Goal: Task Accomplishment & Management: Manage account settings

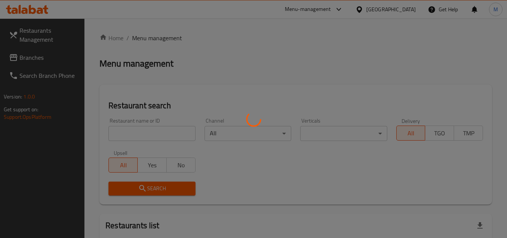
scroll to position [62, 0]
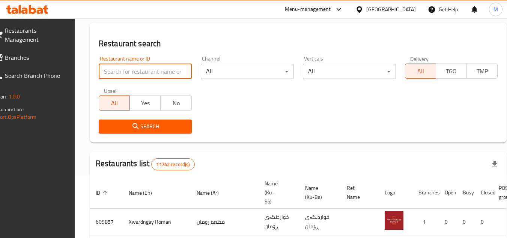
click at [165, 67] on input "search" at bounding box center [145, 71] width 93 height 15
paste input "675440"
type input "675440"
click button "Search" at bounding box center [145, 126] width 93 height 14
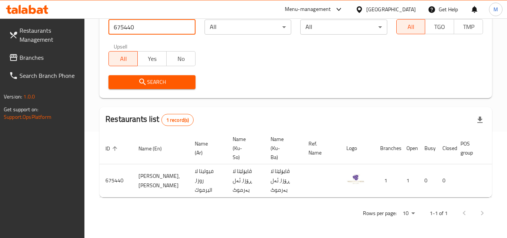
scroll to position [0, 47]
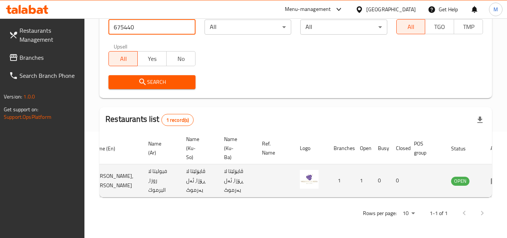
click at [491, 178] on icon "enhanced table" at bounding box center [495, 180] width 9 height 9
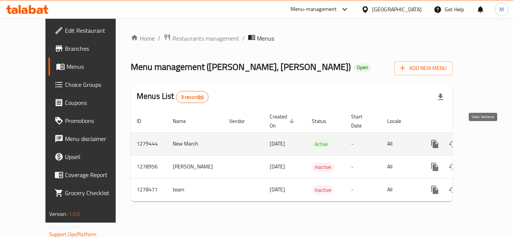
click at [484, 139] on icon "enhanced table" at bounding box center [488, 143] width 9 height 9
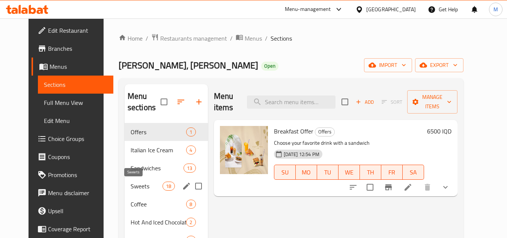
click at [131, 183] on span "Sweets" at bounding box center [147, 185] width 32 height 9
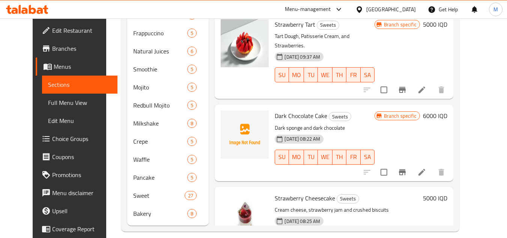
scroll to position [251, 0]
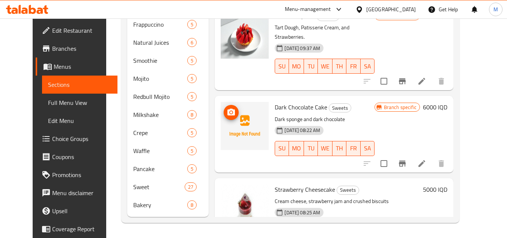
click at [227, 108] on icon "upload picture" at bounding box center [231, 111] width 8 height 7
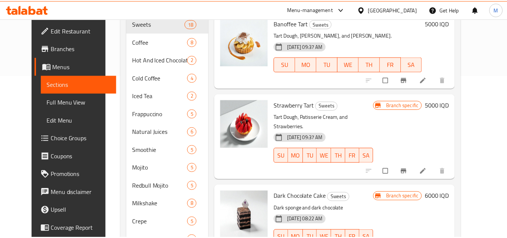
scroll to position [251, 0]
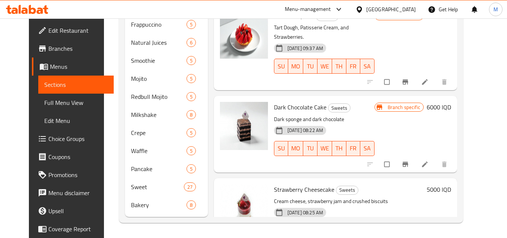
click at [36, 8] on icon at bounding box center [27, 9] width 42 height 9
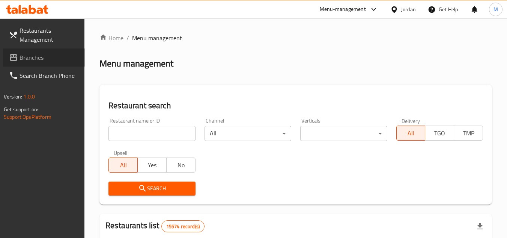
click at [67, 57] on span "Branches" at bounding box center [49, 57] width 59 height 9
click at [184, 132] on input "search" at bounding box center [151, 133] width 87 height 15
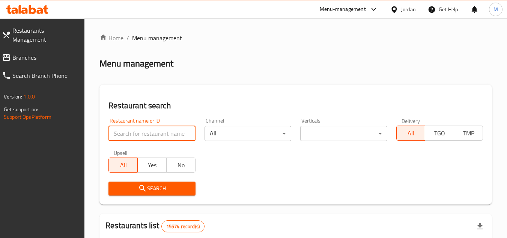
paste input "707314"
type input "707314"
click button "Search" at bounding box center [151, 188] width 87 height 14
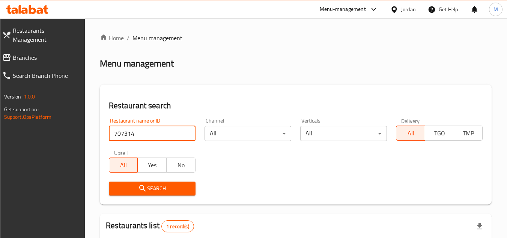
scroll to position [97, 0]
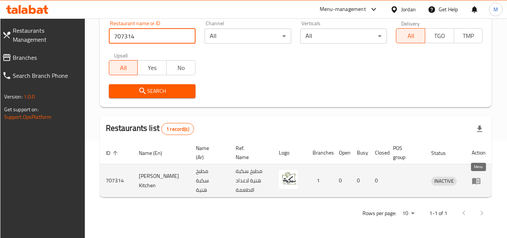
click at [472, 179] on icon "enhanced table" at bounding box center [476, 180] width 9 height 9
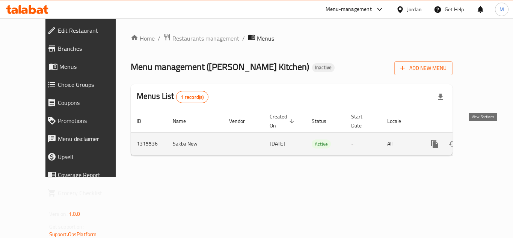
click at [486, 135] on link "enhanced table" at bounding box center [489, 144] width 18 height 18
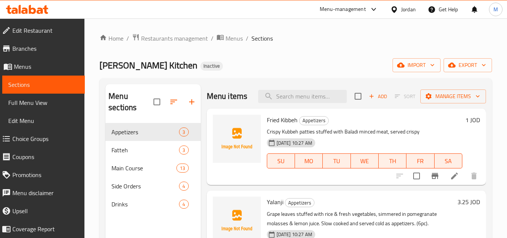
click at [283, 62] on div "Sakba Haneya Kitchen Inactive import export" at bounding box center [295, 65] width 393 height 14
click at [431, 63] on icon "button" at bounding box center [433, 65] width 8 height 8
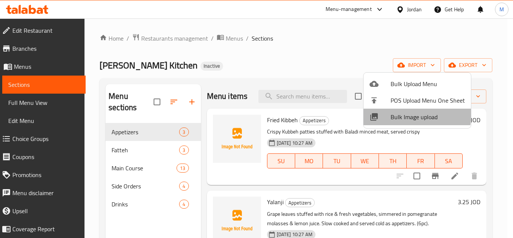
click at [397, 113] on span "Bulk Image upload" at bounding box center [427, 116] width 74 height 9
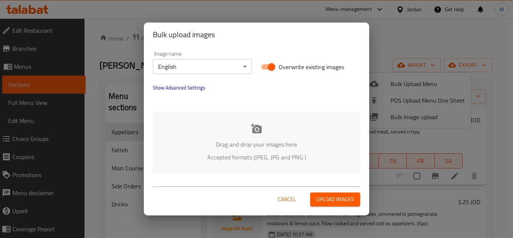
click at [227, 62] on body "​ Menu-management Jordan Get Help M Edit Restaurant Branches Menus Sections Ful…" at bounding box center [256, 127] width 513 height 219
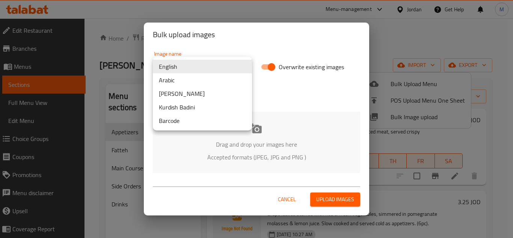
click at [207, 77] on li "Arabic" at bounding box center [202, 80] width 99 height 14
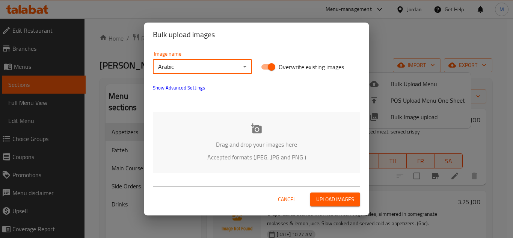
click at [208, 130] on div "Drag and drop your images here Accepted formats (JPEG, JPG and PNG )" at bounding box center [256, 141] width 207 height 61
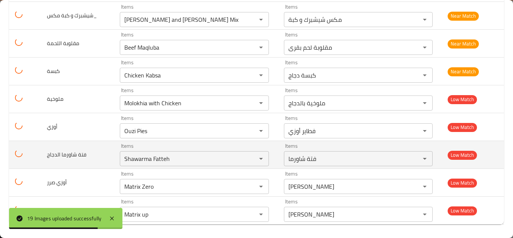
scroll to position [420, 0]
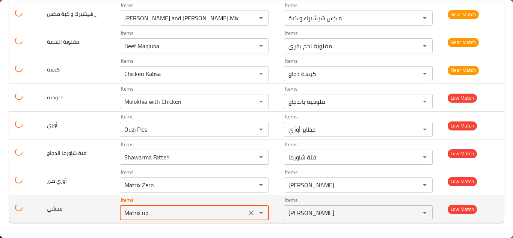
click at [141, 217] on input "Matrix up" at bounding box center [183, 212] width 122 height 11
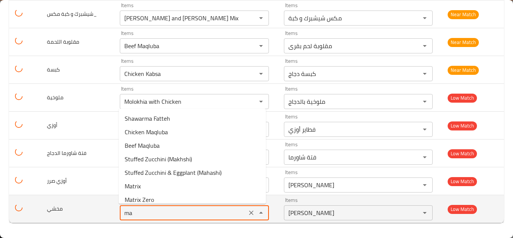
type input "m"
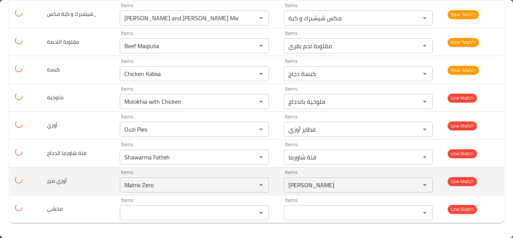
click at [96, 181] on td "أوزي صرر" at bounding box center [77, 181] width 73 height 28
click at [147, 185] on صرر "Matrix Zero" at bounding box center [183, 184] width 122 height 11
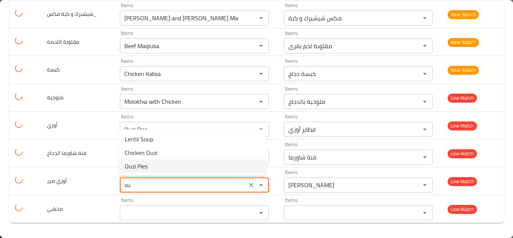
click at [148, 167] on صرر-option-2 "Ouzi Pies" at bounding box center [192, 166] width 147 height 14
type صرر "Ouzi Pies"
type صرر-ar "فطاير أوزي"
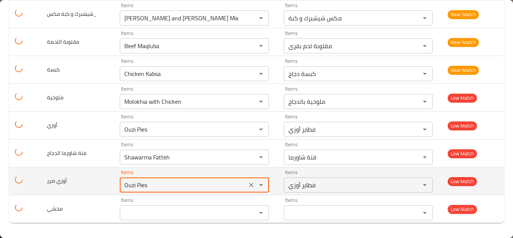
click at [250, 184] on icon "Clear" at bounding box center [251, 185] width 8 height 8
click at [250, 184] on div "enhanced table" at bounding box center [256, 184] width 20 height 11
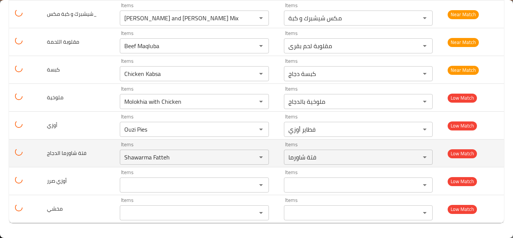
click at [103, 140] on td "فتة شاورما الدجاج" at bounding box center [77, 153] width 73 height 28
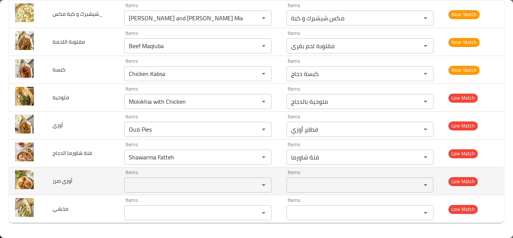
click at [76, 172] on td "أوزي صرر" at bounding box center [83, 181] width 72 height 28
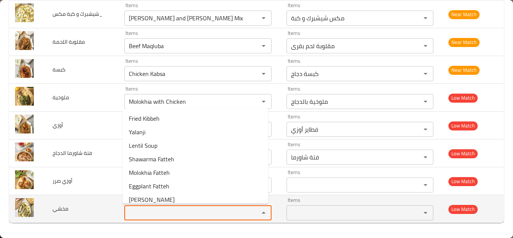
click at [168, 211] on input "Items" at bounding box center [186, 212] width 120 height 11
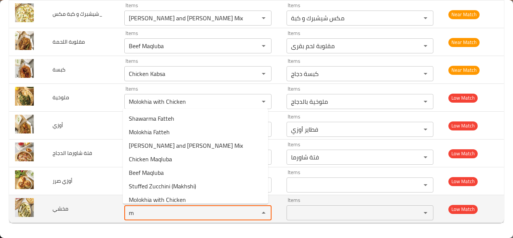
type input "m"
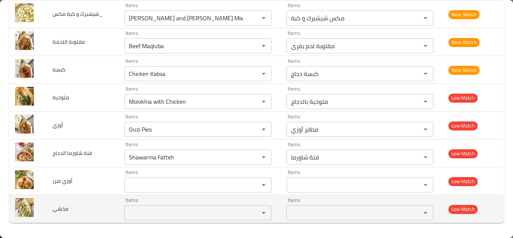
click at [62, 209] on span "مخشي" at bounding box center [61, 208] width 16 height 10
copy span "مخشي"
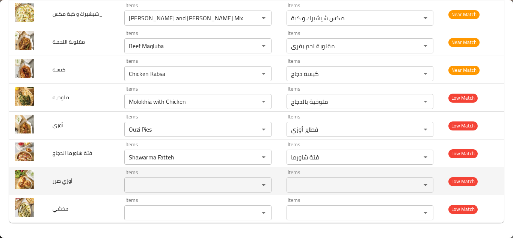
click at [78, 179] on td "أوزي صرر" at bounding box center [83, 181] width 72 height 28
click at [164, 181] on صرر "Items" at bounding box center [186, 184] width 120 height 11
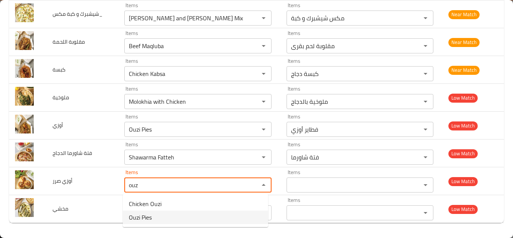
click at [159, 217] on صرر-option-1 "Ouzi Pies" at bounding box center [195, 217] width 145 height 14
type صرر "Ouzi Pies"
type صرر-ar "فطاير أوزي"
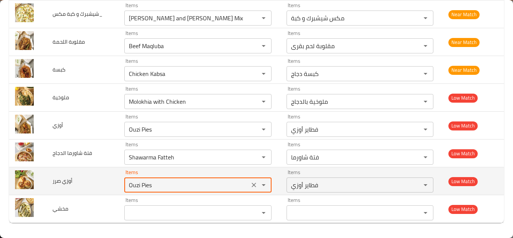
type صرر "Ouzi Pies"
click at [95, 178] on td "أوزي صرر" at bounding box center [83, 181] width 72 height 28
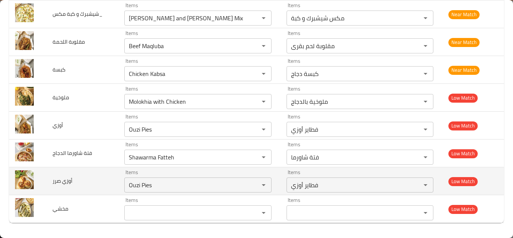
click at [95, 178] on td "أوزي صرر" at bounding box center [83, 181] width 72 height 28
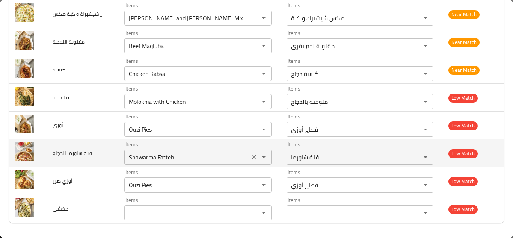
click at [181, 155] on الدجاج "Shawarma Fatteh" at bounding box center [186, 157] width 120 height 11
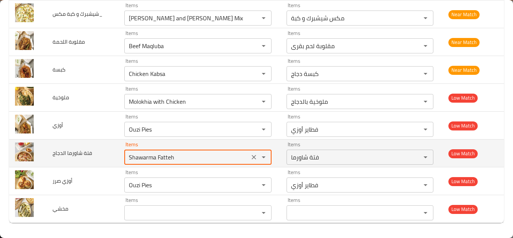
click at [186, 154] on الدجاج "Shawarma Fatteh" at bounding box center [186, 157] width 120 height 11
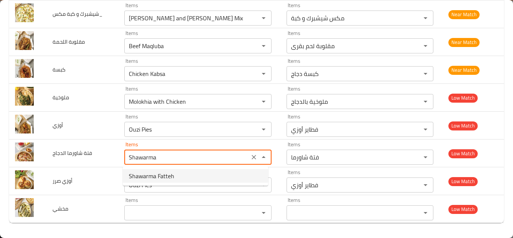
click at [154, 175] on span "Shawarma Fatteh" at bounding box center [151, 175] width 45 height 9
type الدجاج "Shawarma Fatteh"
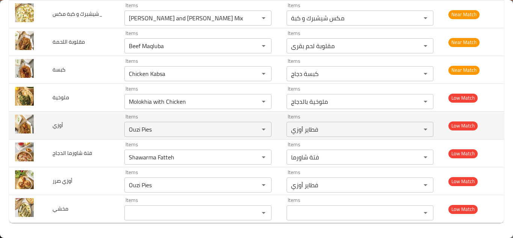
click at [101, 120] on td "أوزي" at bounding box center [83, 125] width 72 height 28
drag, startPoint x: 65, startPoint y: 125, endPoint x: 82, endPoint y: 125, distance: 16.9
click at [65, 125] on td "أوزي" at bounding box center [83, 125] width 72 height 28
click at [157, 125] on input "Ouzi Pies" at bounding box center [186, 129] width 120 height 11
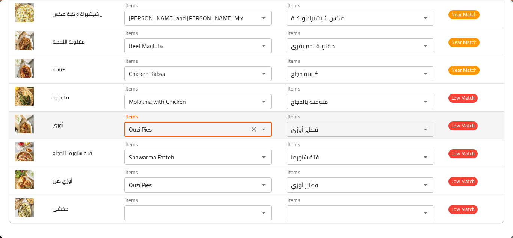
click at [166, 125] on input "Ouzi Pies" at bounding box center [186, 129] width 120 height 11
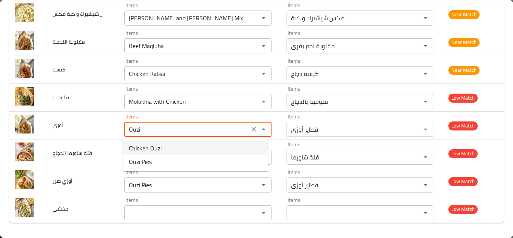
click at [158, 147] on span "Chicken Ouzi" at bounding box center [145, 147] width 33 height 9
type input "Chicken Ouzi"
type input "أوزي دجاج"
type input "Chicken Ouzi"
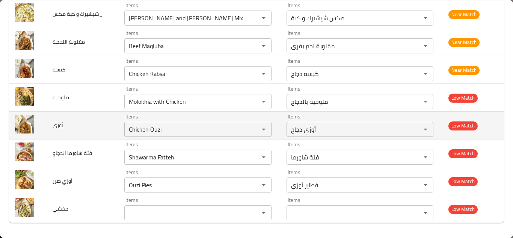
click at [78, 118] on td "أوزي" at bounding box center [83, 125] width 72 height 28
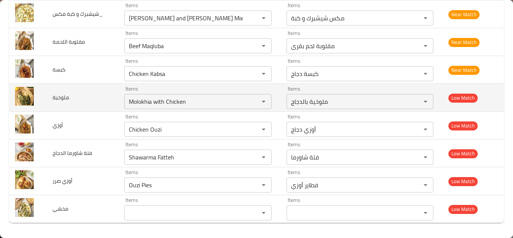
click at [67, 92] on td "ملوخية" at bounding box center [83, 98] width 72 height 28
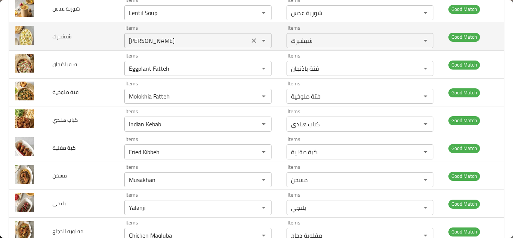
scroll to position [82, 0]
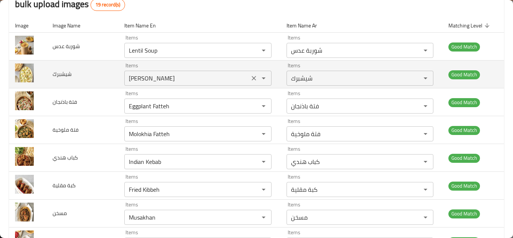
drag, startPoint x: 254, startPoint y: 77, endPoint x: 240, endPoint y: 76, distance: 13.6
click at [253, 77] on icon "Clear" at bounding box center [254, 78] width 8 height 8
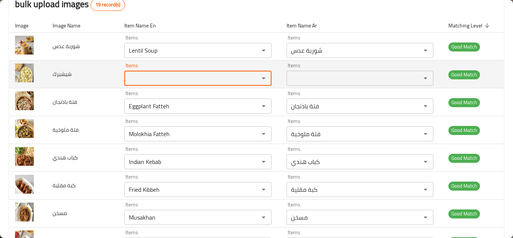
click at [54, 78] on span "شيشبرك" at bounding box center [62, 74] width 19 height 10
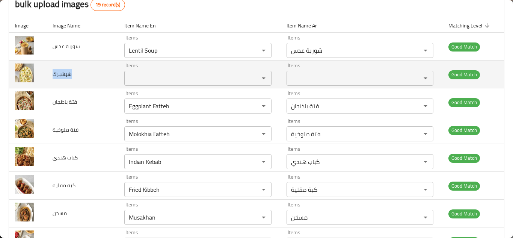
click at [54, 77] on span "شيشبرك" at bounding box center [62, 74] width 19 height 10
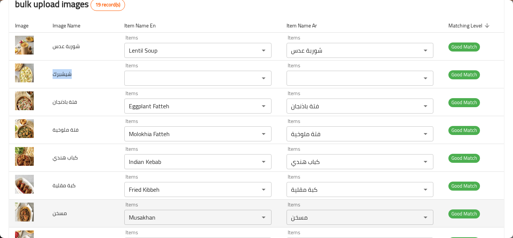
copy span "شيشبرك"
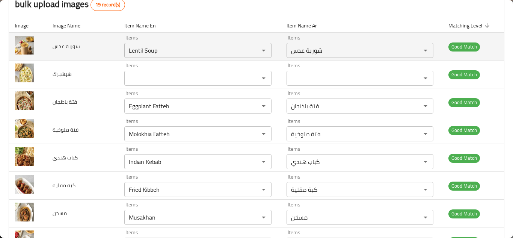
click at [110, 55] on td "شوربة عدس" at bounding box center [83, 47] width 72 height 28
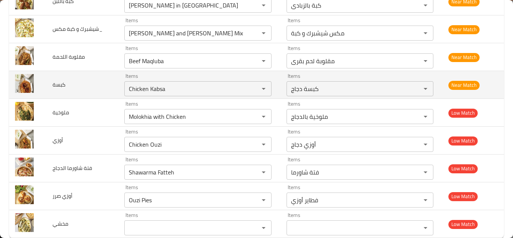
scroll to position [420, 0]
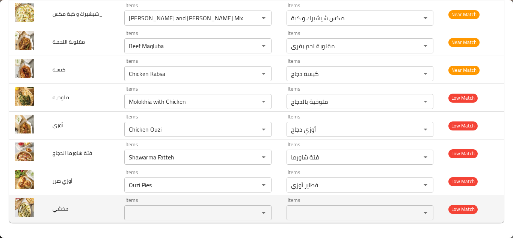
click at [141, 212] on input "Items" at bounding box center [186, 212] width 120 height 11
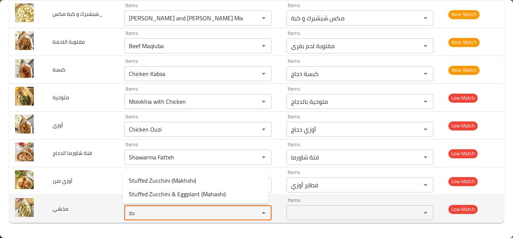
type input "z"
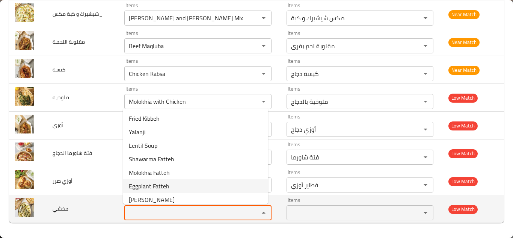
click at [86, 206] on td "مخشي" at bounding box center [83, 209] width 72 height 28
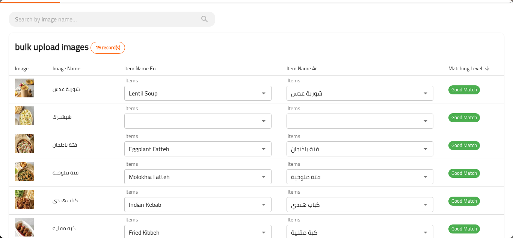
scroll to position [0, 0]
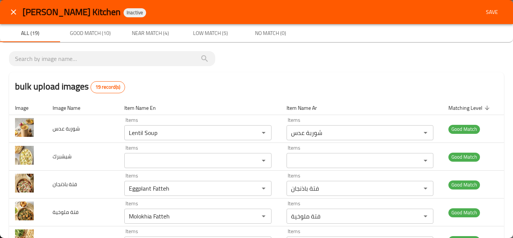
click at [492, 8] on span "Save" at bounding box center [492, 12] width 18 height 9
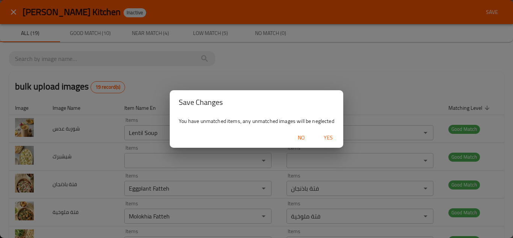
click at [329, 135] on span "Yes" at bounding box center [328, 137] width 18 height 9
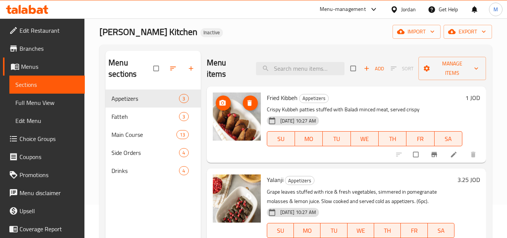
scroll to position [30, 0]
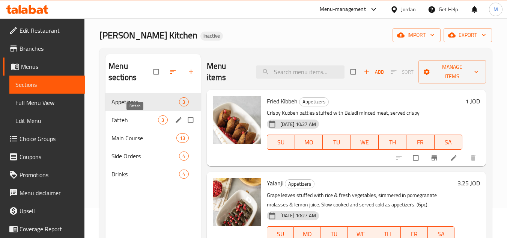
click at [137, 118] on span "Fatteh" at bounding box center [134, 119] width 47 height 9
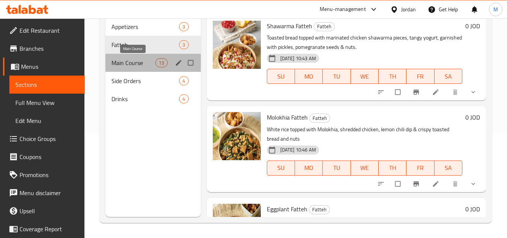
click at [130, 60] on span "Main Course" at bounding box center [133, 62] width 44 height 9
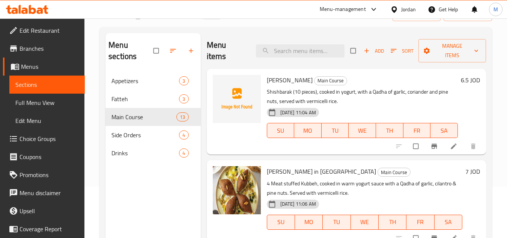
scroll to position [30, 0]
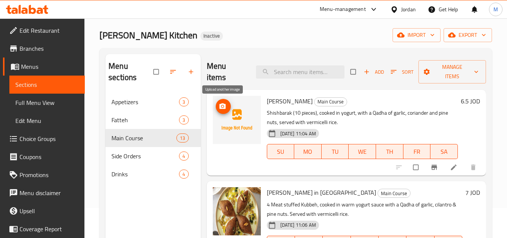
click at [226, 102] on icon "upload picture" at bounding box center [223, 106] width 8 height 8
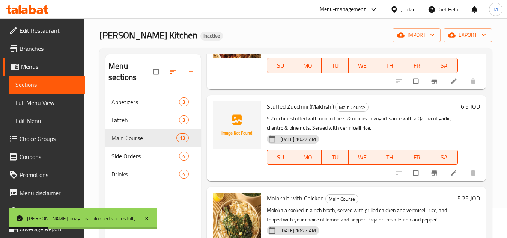
scroll to position [751, 0]
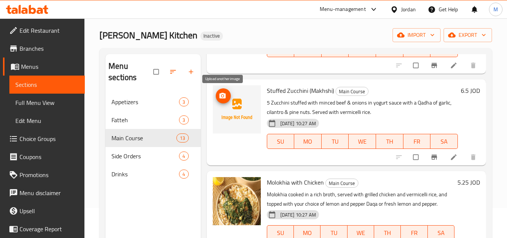
click at [225, 96] on icon "upload picture" at bounding box center [222, 96] width 6 height 6
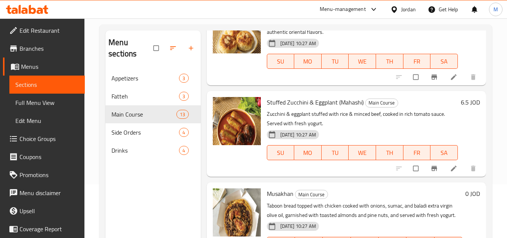
scroll to position [105, 0]
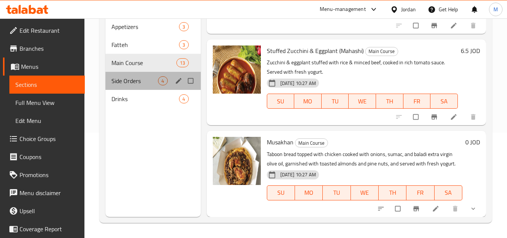
click at [125, 73] on div "Side Orders 4" at bounding box center [152, 81] width 95 height 18
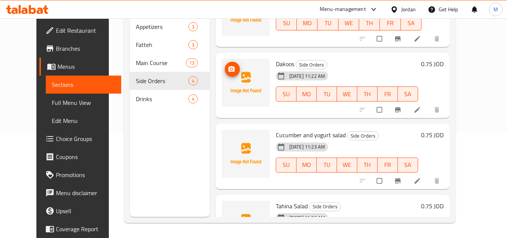
scroll to position [75, 0]
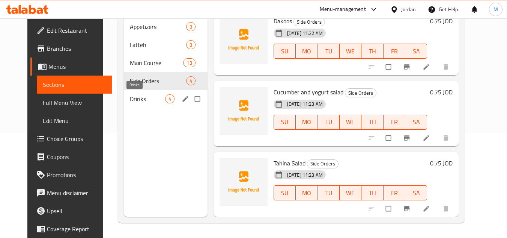
click at [130, 99] on span "Drinks" at bounding box center [147, 98] width 35 height 9
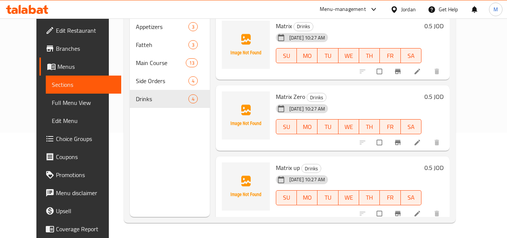
click at [56, 103] on span "Full Menu View" at bounding box center [83, 102] width 63 height 9
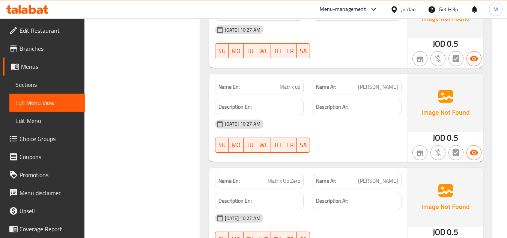
scroll to position [3877, 0]
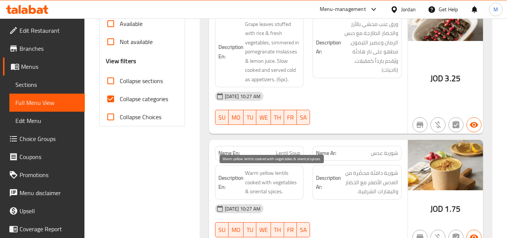
scroll to position [338, 0]
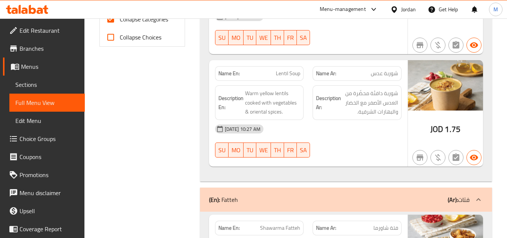
click at [38, 9] on icon at bounding box center [27, 9] width 42 height 9
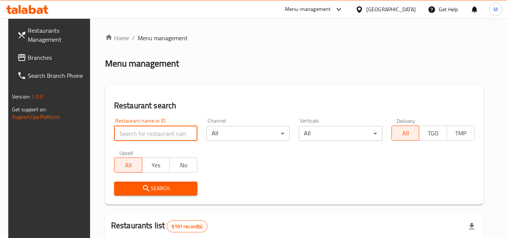
click at [180, 133] on input "search" at bounding box center [155, 133] width 83 height 15
paste input "683618"
type input "683618"
click button "Search" at bounding box center [155, 188] width 83 height 14
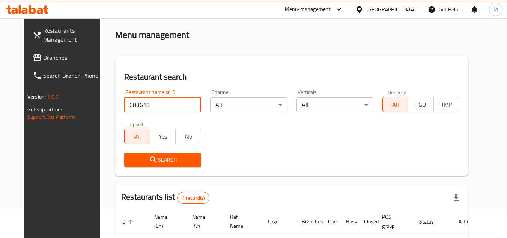
scroll to position [91, 0]
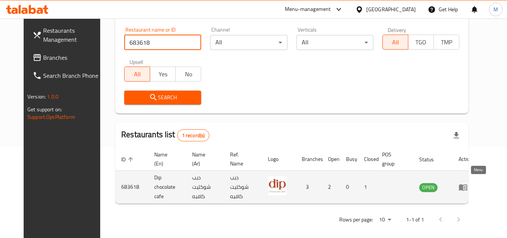
click at [467, 184] on icon "enhanced table" at bounding box center [463, 187] width 8 height 6
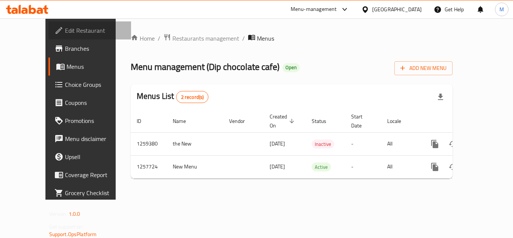
click at [60, 24] on link "Edit Restaurant" at bounding box center [89, 30] width 83 height 18
